Goal: Task Accomplishment & Management: Use online tool/utility

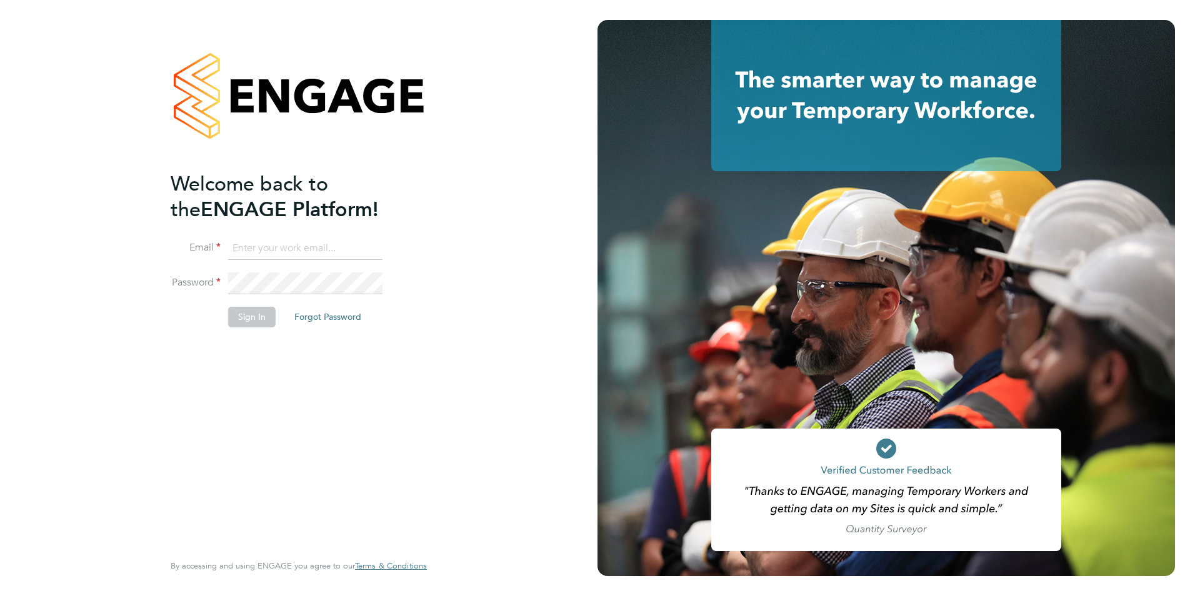
type input "[PERSON_NAME][EMAIL_ADDRESS][PERSON_NAME][DOMAIN_NAME]"
click at [256, 322] on button "Sign In" at bounding box center [251, 317] width 47 height 20
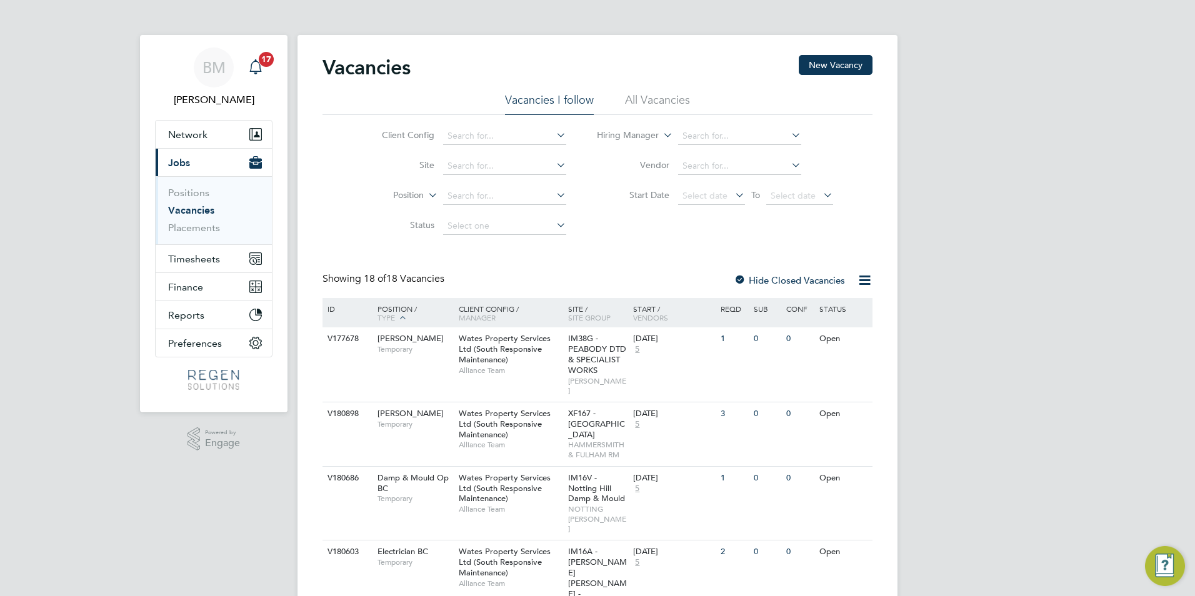
click at [256, 58] on div "Main navigation" at bounding box center [255, 67] width 25 height 25
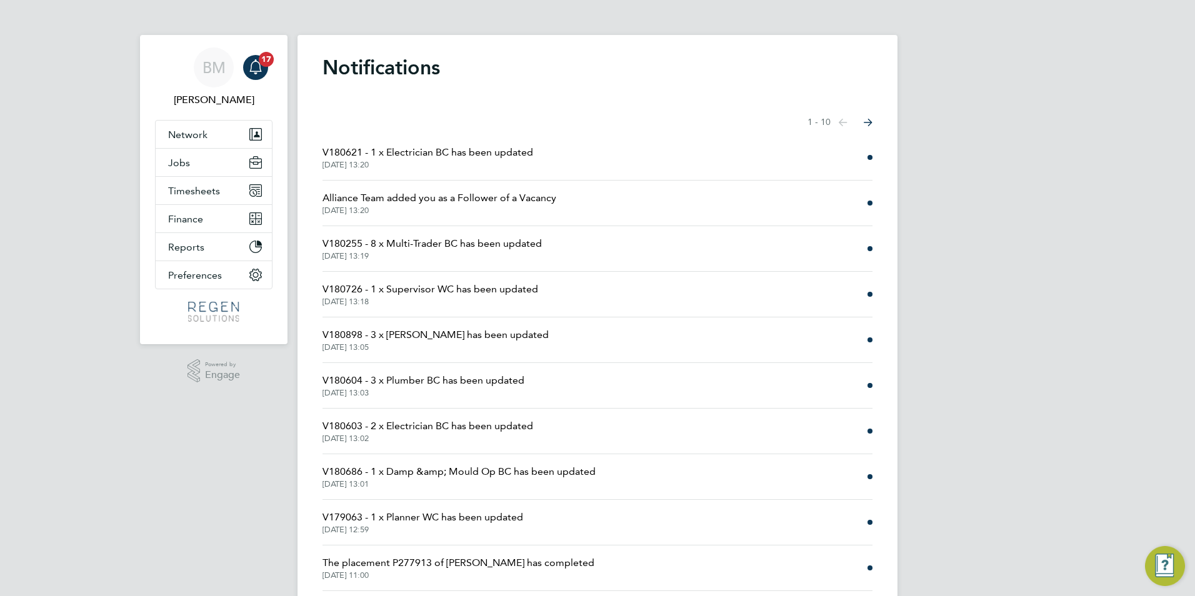
scroll to position [40, 0]
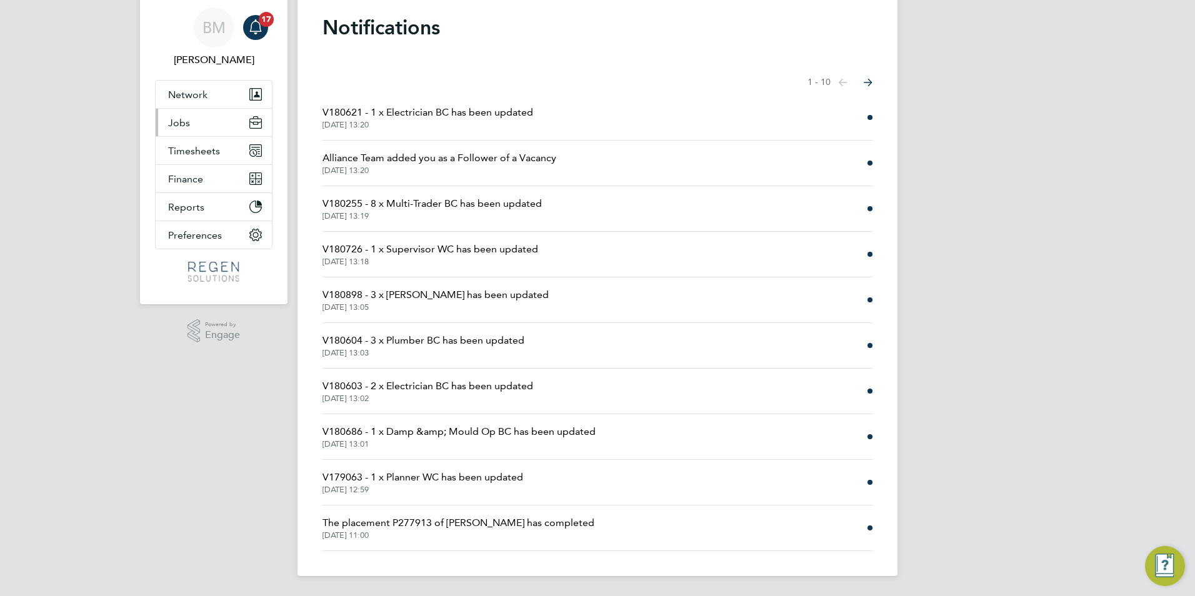
click at [179, 124] on span "Jobs" at bounding box center [179, 123] width 22 height 12
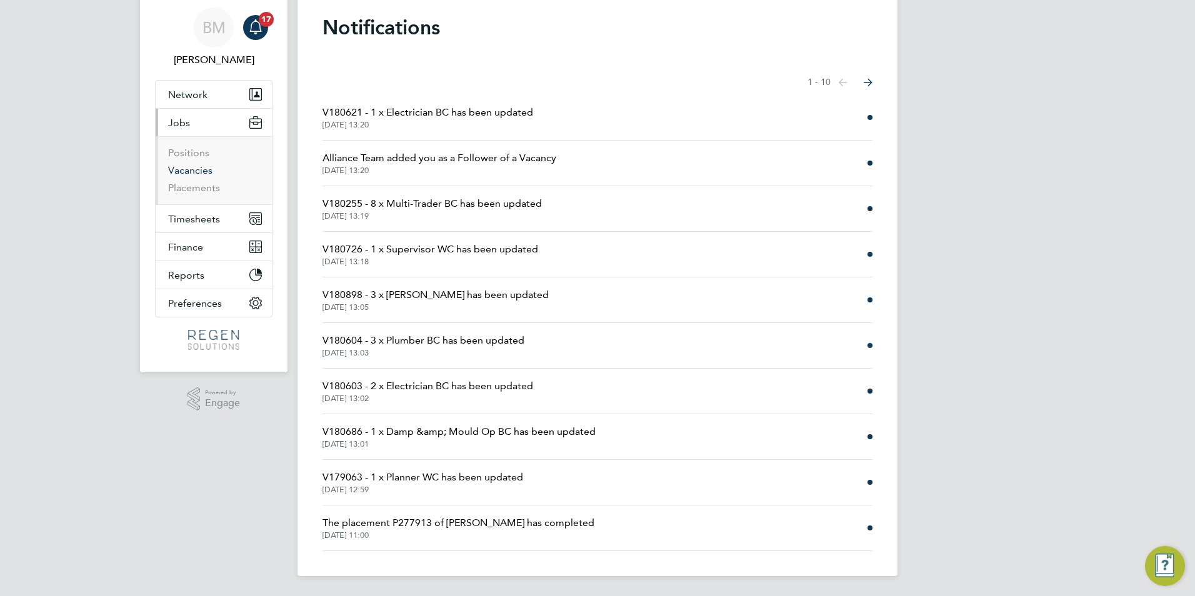
click at [188, 167] on link "Vacancies" at bounding box center [190, 170] width 44 height 12
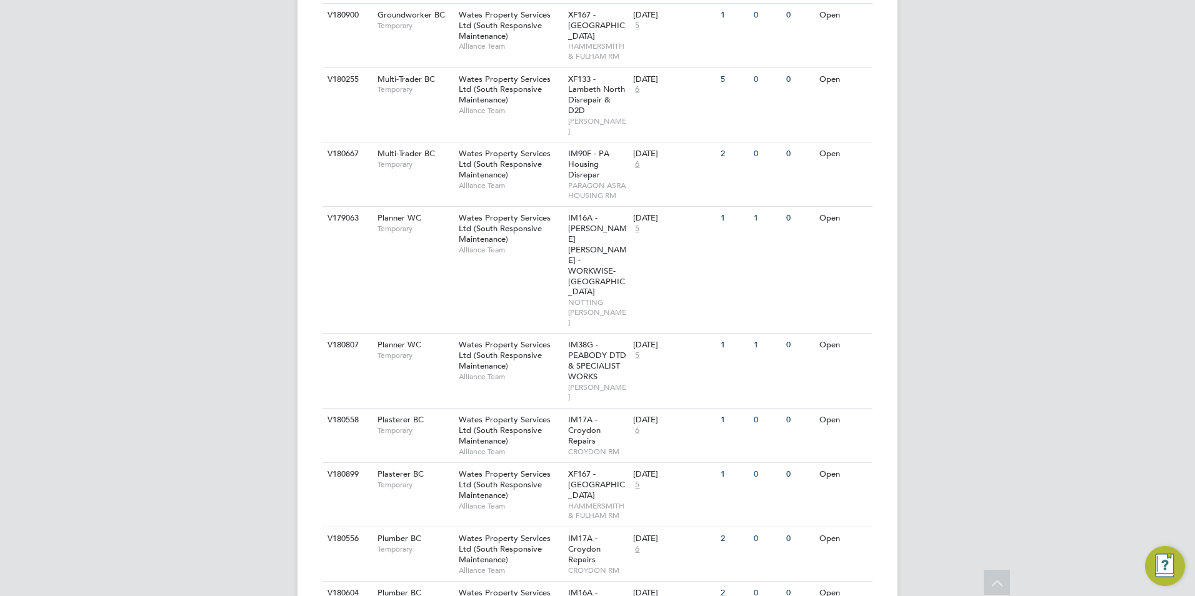
scroll to position [908, 0]
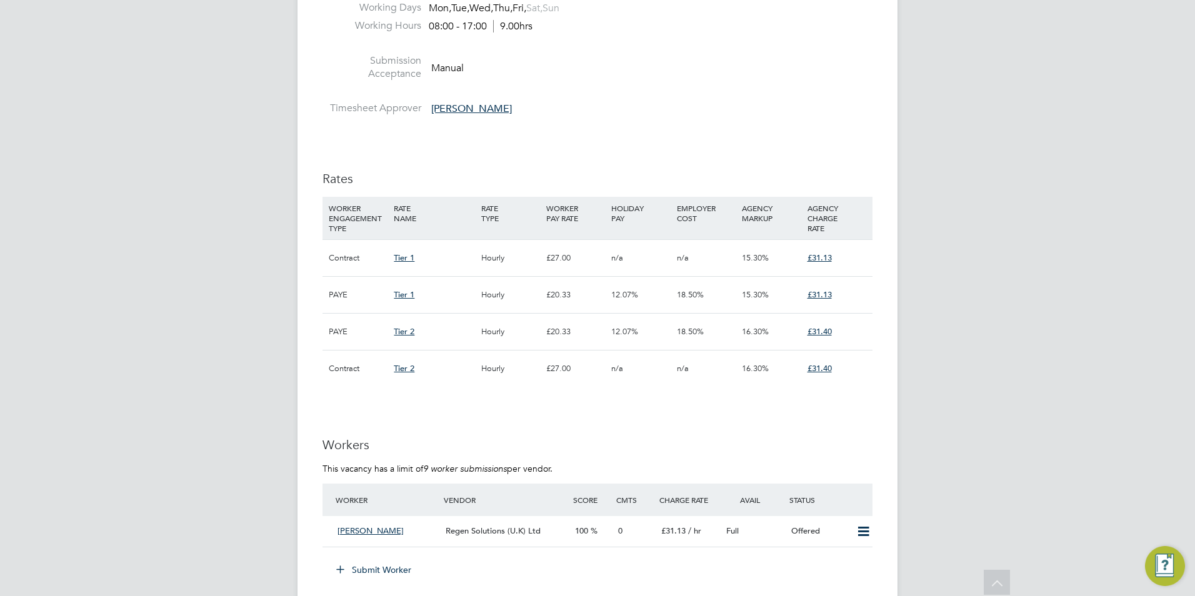
scroll to position [672, 0]
click at [858, 526] on icon at bounding box center [863, 531] width 16 height 10
click at [851, 557] on li "Confirm" at bounding box center [844, 557] width 47 height 17
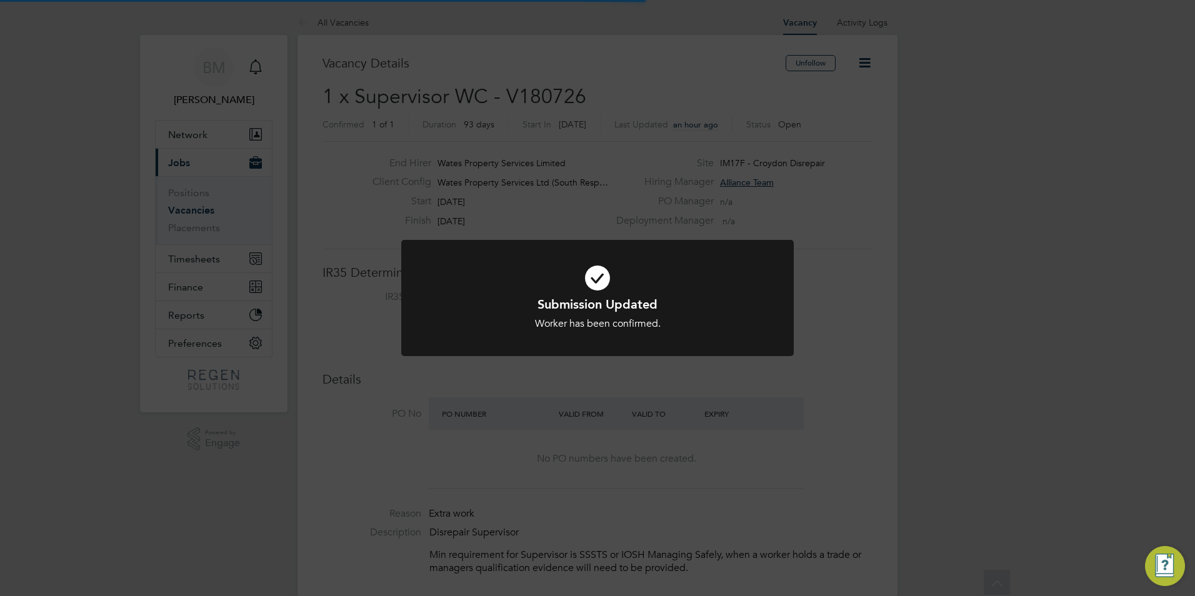
scroll to position [37, 87]
